Goal: Transaction & Acquisition: Purchase product/service

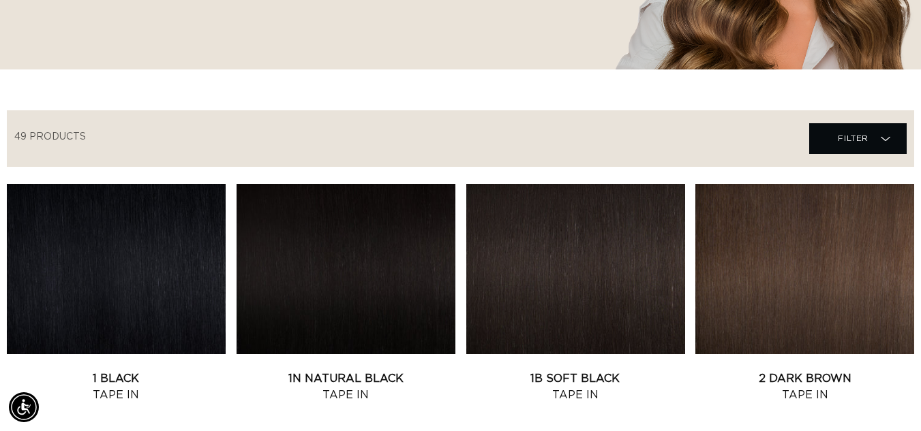
scroll to position [0, 1648]
click at [811, 371] on link "2 Dark Brown Tape In" at bounding box center [804, 387] width 219 height 33
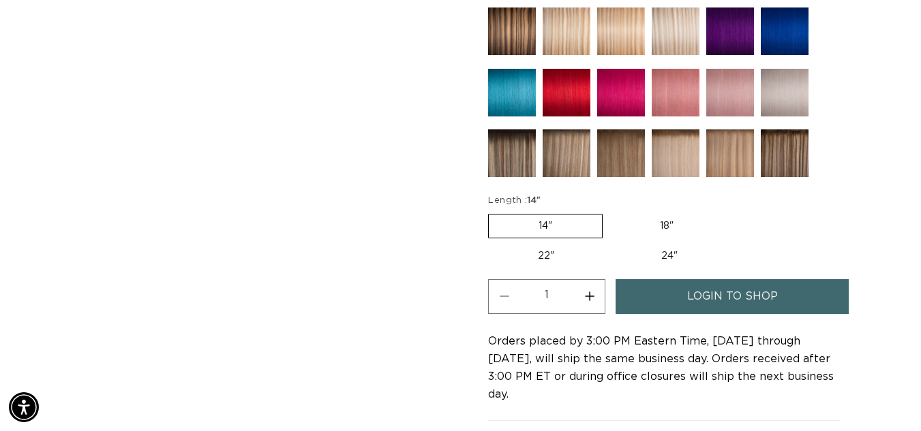
scroll to position [0, 1648]
click at [664, 230] on label "18" Variant sold out or unavailable" at bounding box center [666, 226] width 113 height 23
click at [610, 212] on input "18" Variant sold out or unavailable" at bounding box center [609, 211] width 1 height 1
radio input "true"
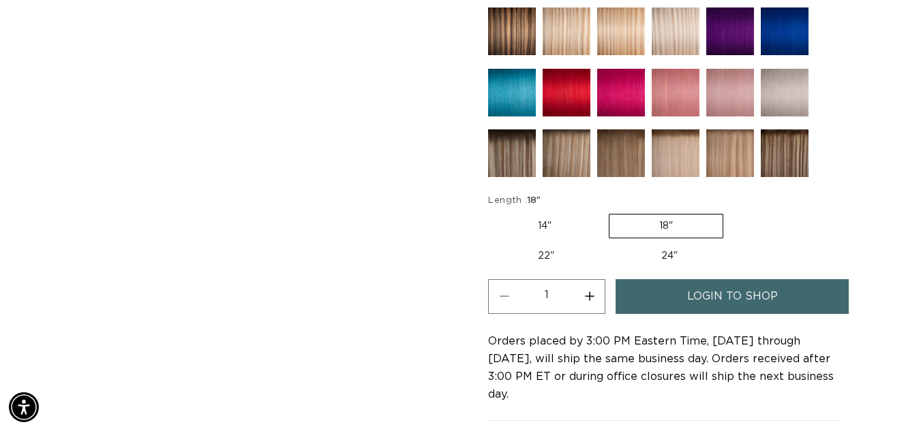
click at [664, 230] on label "18" Variant sold out or unavailable" at bounding box center [665, 226] width 114 height 25
click at [608, 212] on input "18" Variant sold out or unavailable" at bounding box center [608, 211] width 1 height 1
click at [591, 295] on button "Increase quantity for 2 Dark Brown - Tape In" at bounding box center [589, 296] width 31 height 35
type input "2"
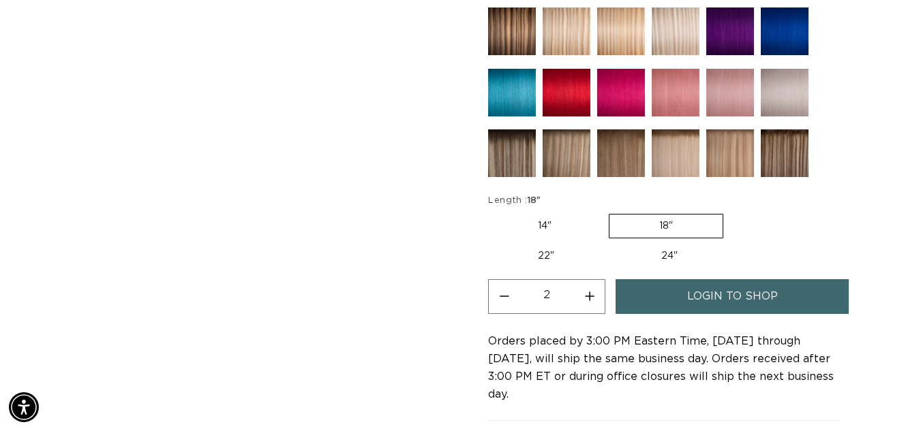
scroll to position [0, 1648]
click at [725, 304] on span "login to shop" at bounding box center [732, 296] width 91 height 35
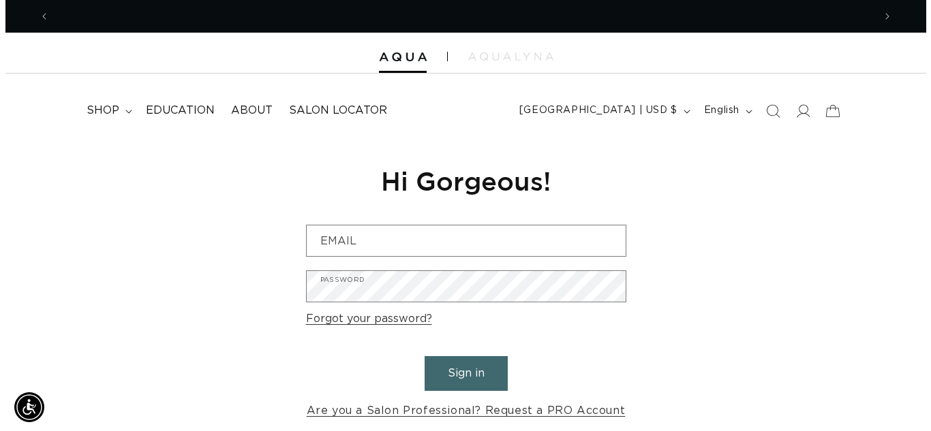
scroll to position [0, 824]
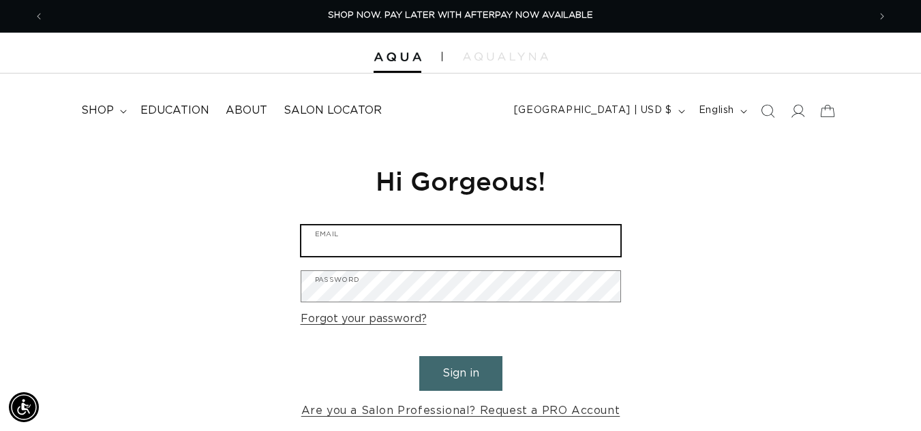
type input "salonbellabeauty27@gmail.com"
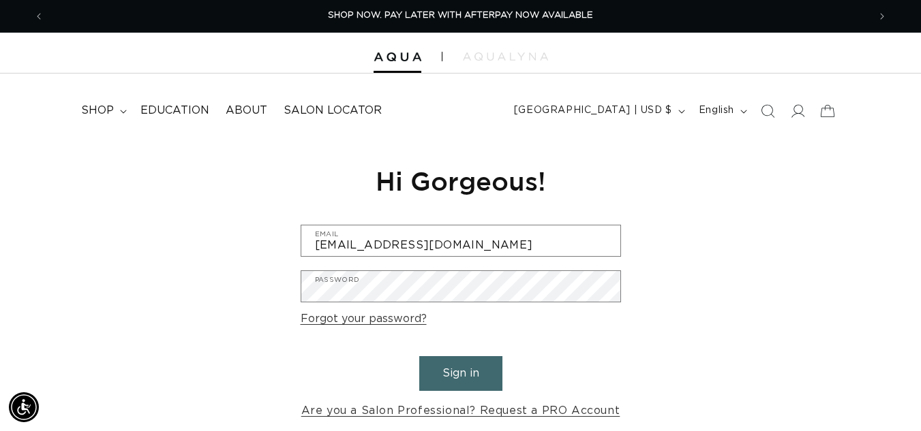
click at [493, 381] on button "Sign in" at bounding box center [460, 373] width 83 height 35
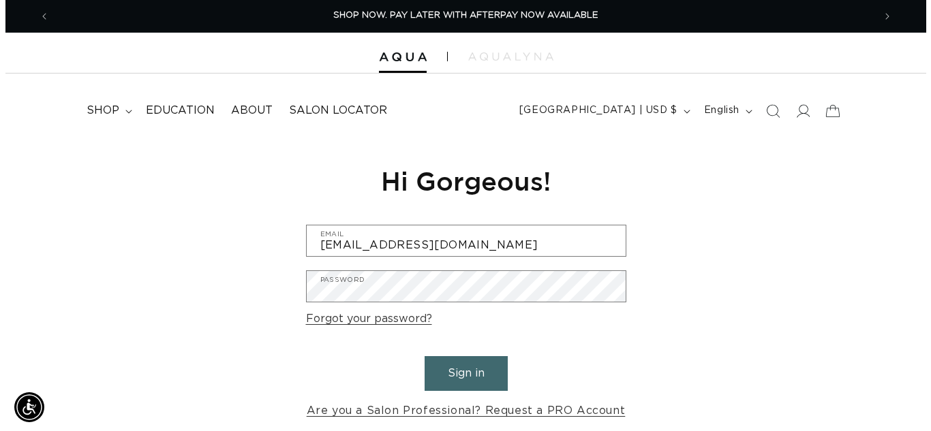
scroll to position [0, 834]
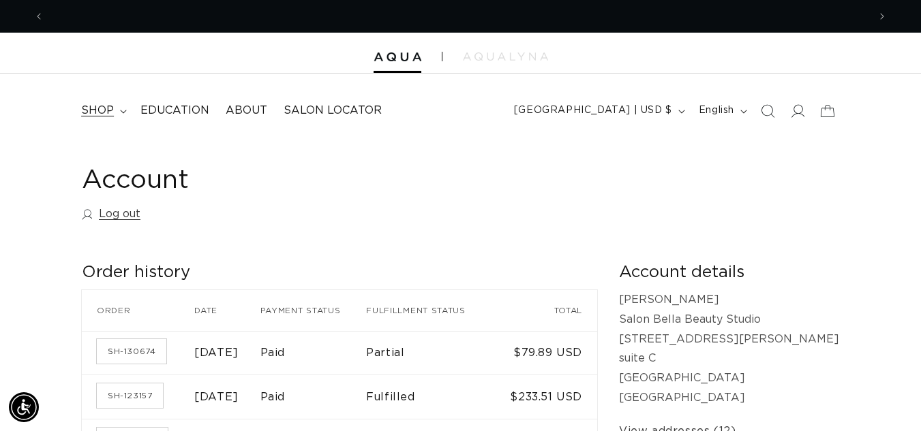
scroll to position [0, 1648]
click at [99, 111] on span "shop" at bounding box center [97, 111] width 33 height 14
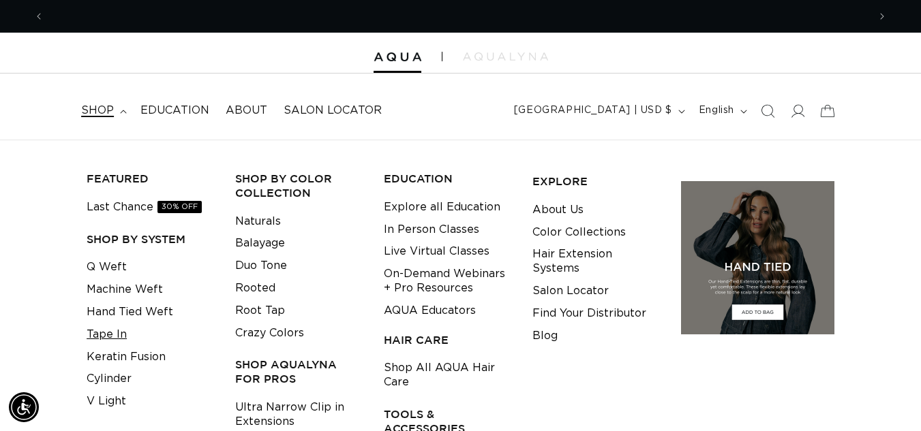
scroll to position [0, 0]
click at [112, 335] on link "Tape In" at bounding box center [107, 335] width 40 height 22
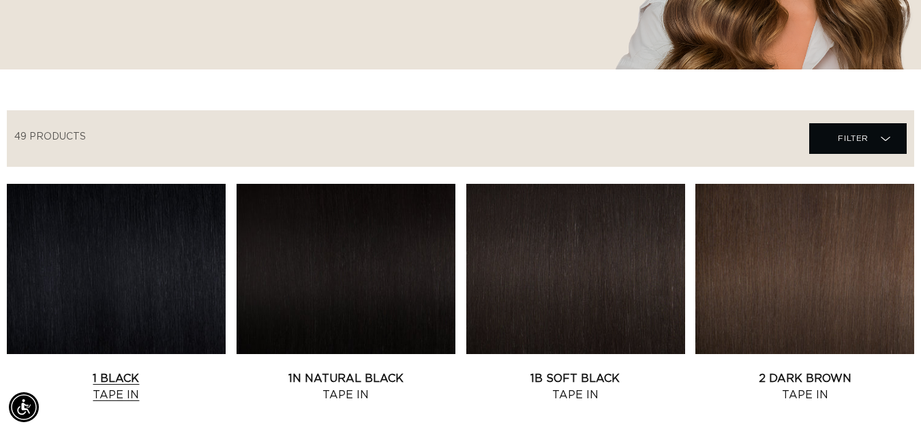
scroll to position [0, 1648]
click at [743, 371] on link "2 Dark Brown Tape In" at bounding box center [804, 387] width 219 height 33
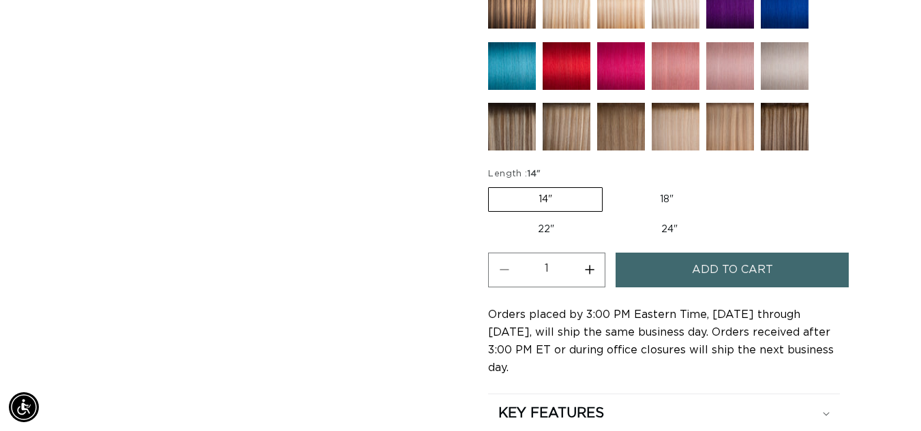
click at [664, 199] on label "18" Variant sold out or unavailable" at bounding box center [666, 199] width 113 height 23
click at [610, 185] on input "18" Variant sold out or unavailable" at bounding box center [609, 185] width 1 height 1
radio input "true"
click at [587, 270] on button "Increase quantity for 2 Dark Brown - Tape In" at bounding box center [589, 270] width 31 height 35
type input "2"
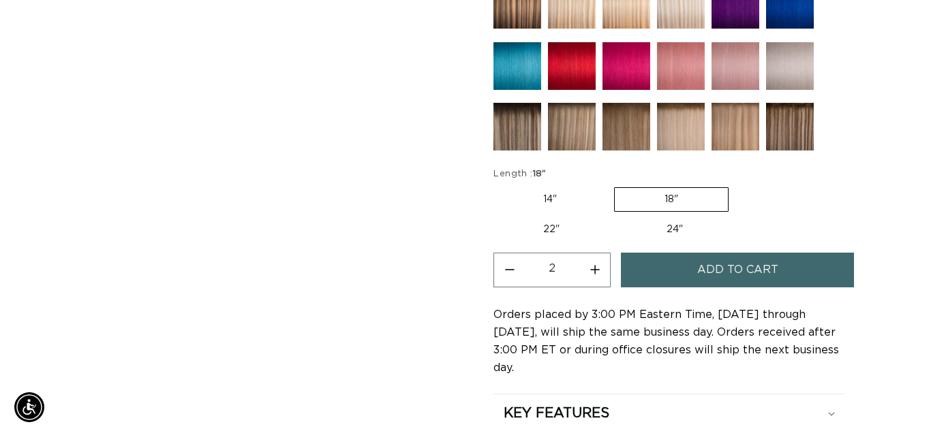
scroll to position [0, 824]
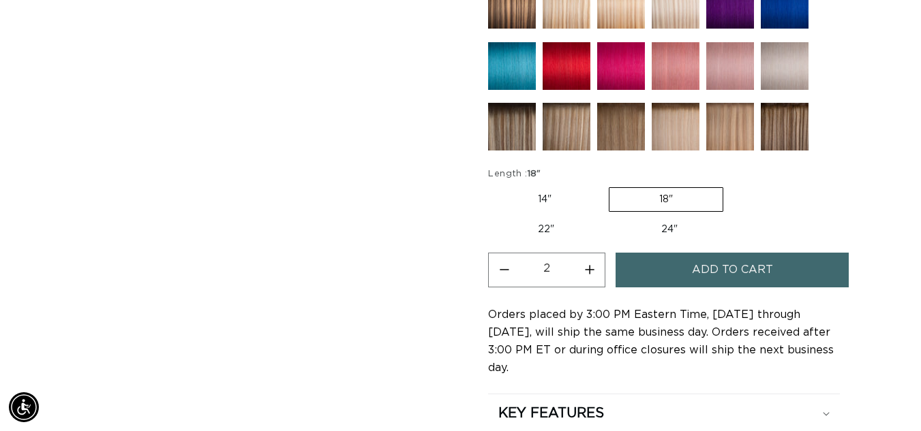
click at [666, 272] on button "Add to cart" at bounding box center [731, 270] width 233 height 35
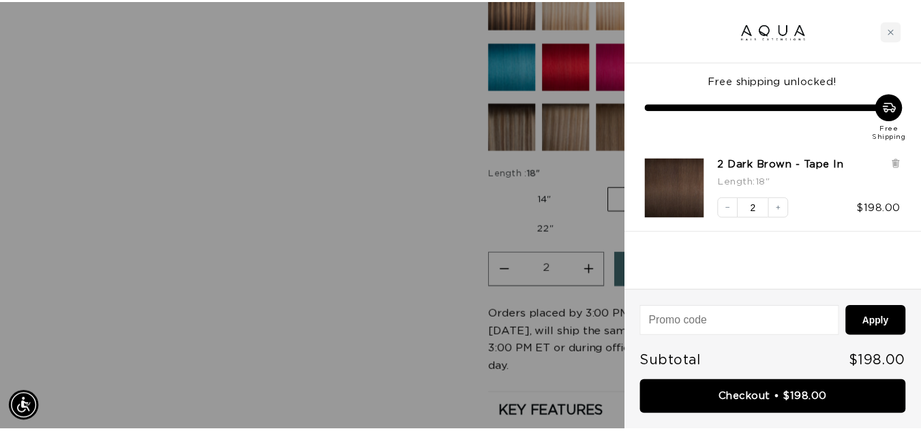
scroll to position [0, 834]
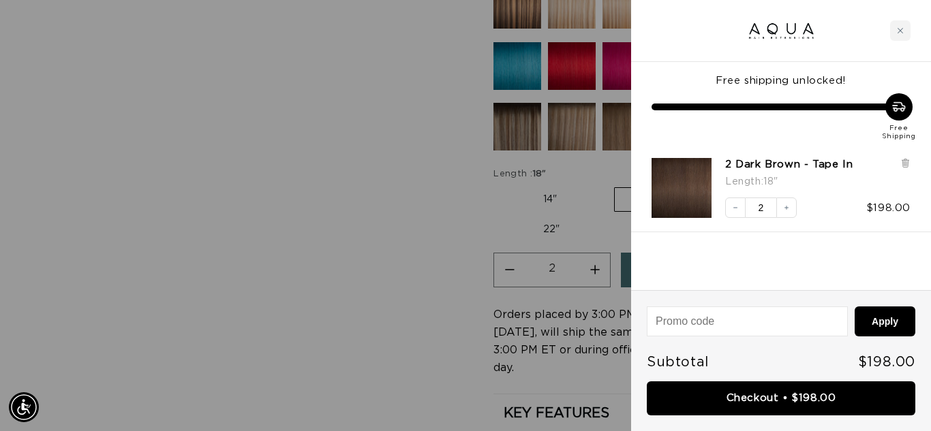
click at [430, 83] on div at bounding box center [465, 215] width 931 height 431
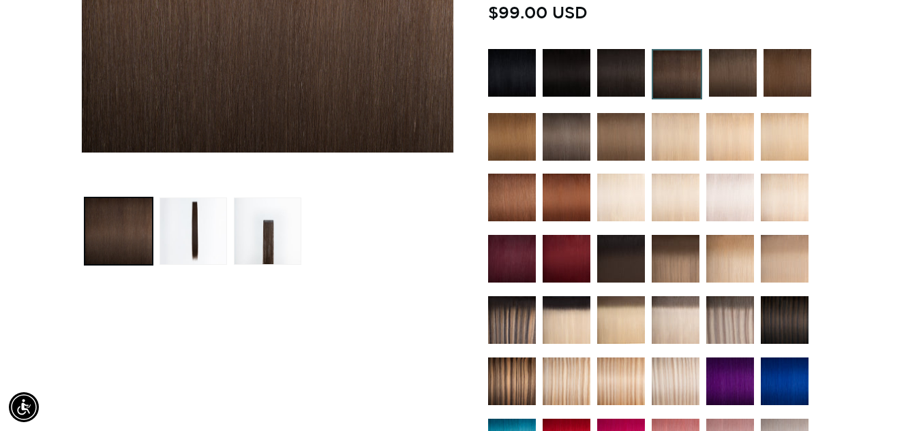
scroll to position [0, 824]
click at [632, 72] on img at bounding box center [621, 73] width 48 height 48
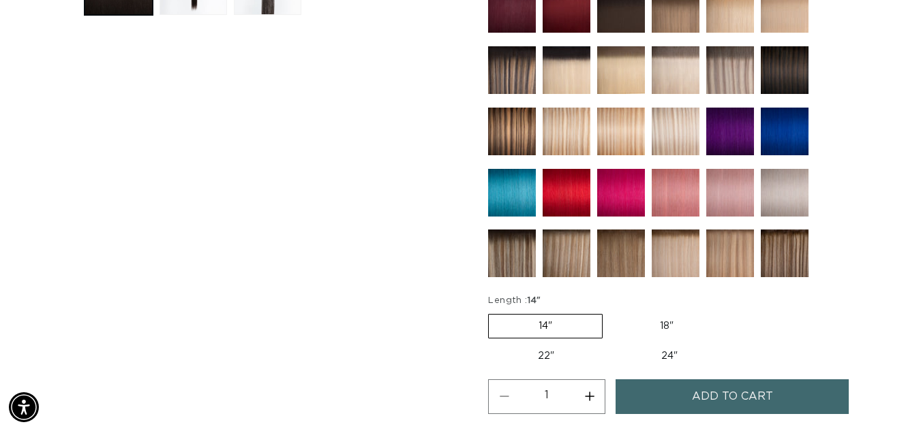
click at [668, 326] on label "18" Variant sold out or unavailable" at bounding box center [666, 326] width 113 height 23
click at [610, 312] on input "18" Variant sold out or unavailable" at bounding box center [609, 311] width 1 height 1
radio input "true"
click at [664, 402] on button "Add to cart" at bounding box center [731, 397] width 233 height 35
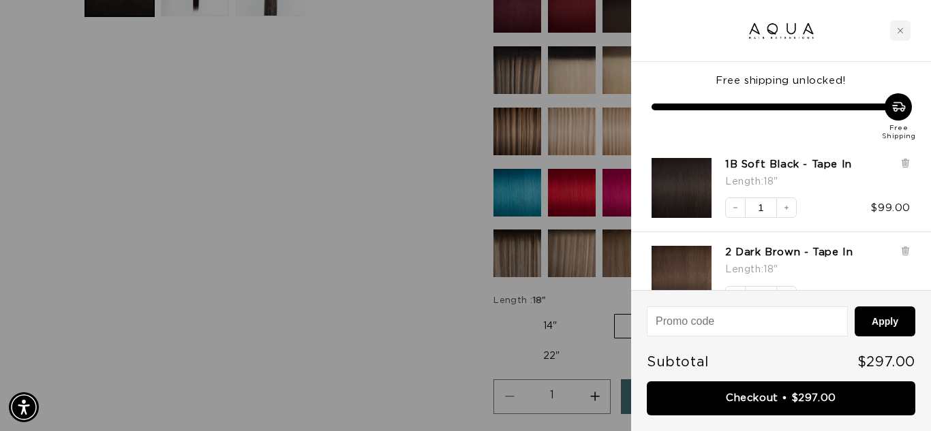
scroll to position [0, 1668]
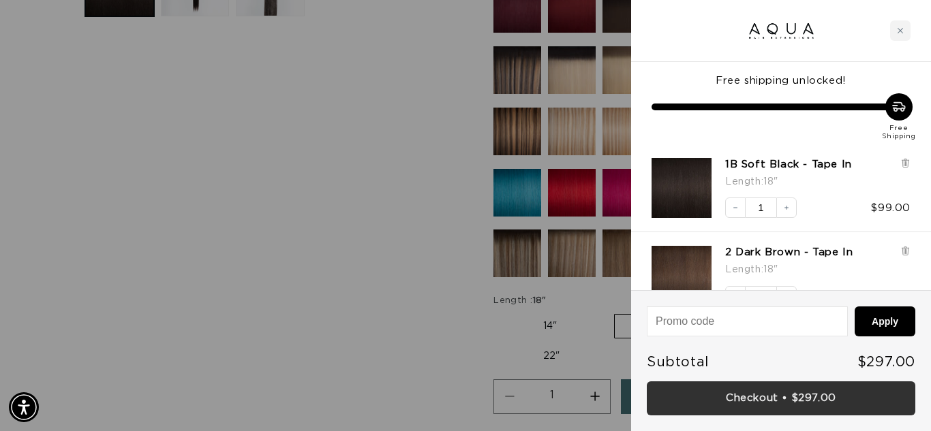
click at [821, 401] on link "Checkout • $297.00" at bounding box center [781, 399] width 268 height 35
